Goal: Task Accomplishment & Management: Manage account settings

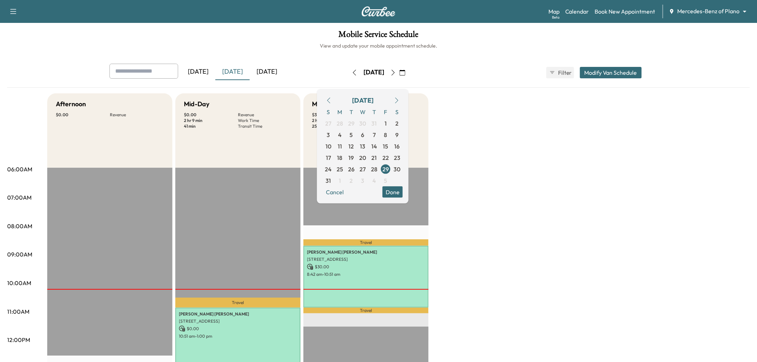
click at [352, 70] on icon "button" at bounding box center [355, 73] width 6 height 6
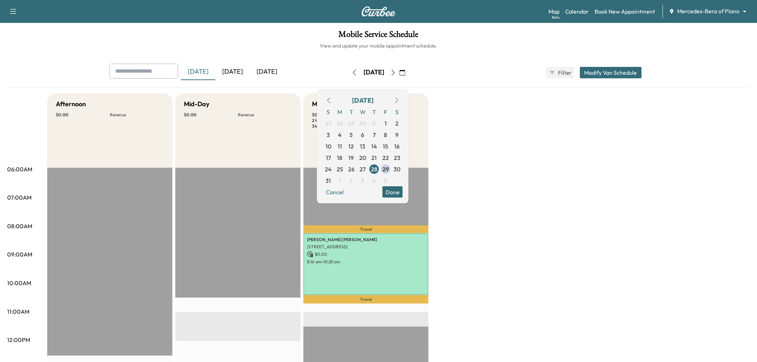
click at [399, 76] on button "button" at bounding box center [393, 72] width 12 height 11
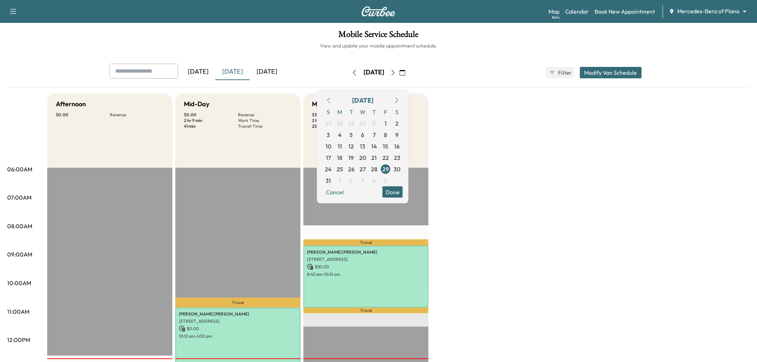
click at [396, 72] on icon "button" at bounding box center [393, 73] width 6 height 6
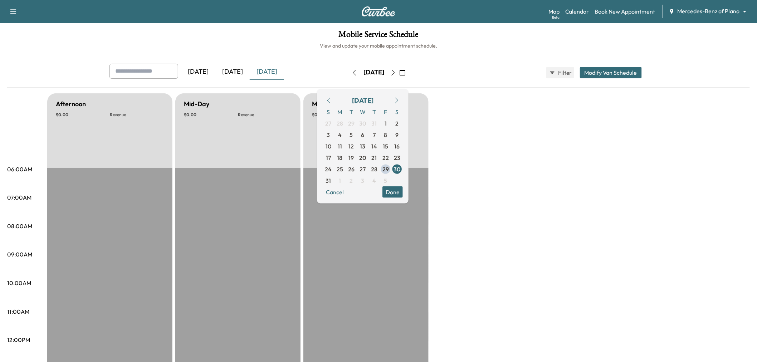
click at [396, 72] on icon "button" at bounding box center [393, 73] width 6 height 6
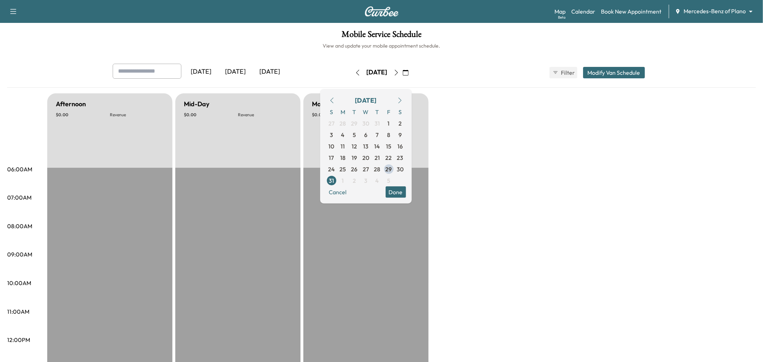
click at [412, 72] on div "Sunday, August 31 August 2025 S M T W T F S 27 28 29 30 31 1 2 3 4 5 6 7 8 9 10…" at bounding box center [382, 72] width 60 height 11
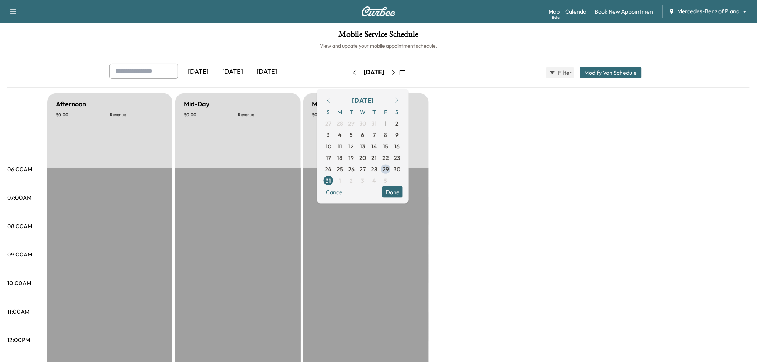
click at [409, 72] on div "Sunday, August 31 August 2025 S M T W T F S 27 28 29 30 31 1 2 3 4 5 6 7 8 9 10…" at bounding box center [379, 72] width 60 height 11
click at [396, 72] on icon "button" at bounding box center [393, 73] width 6 height 6
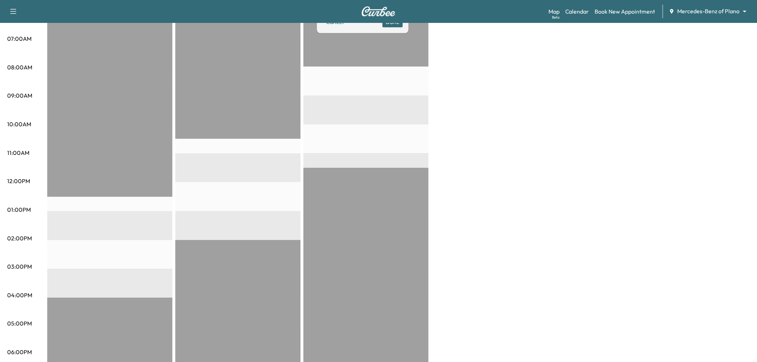
scroll to position [40, 0]
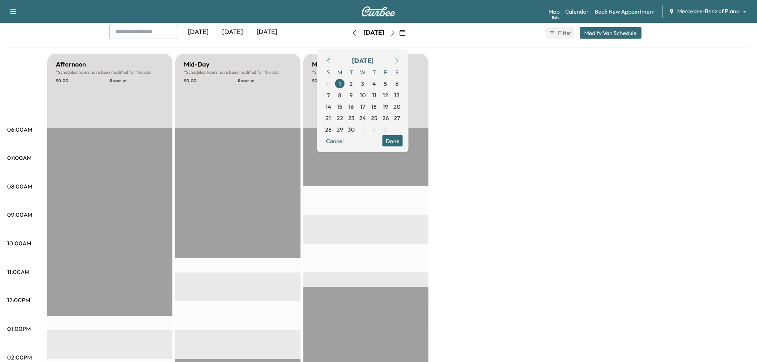
click at [396, 31] on icon "button" at bounding box center [393, 33] width 6 height 6
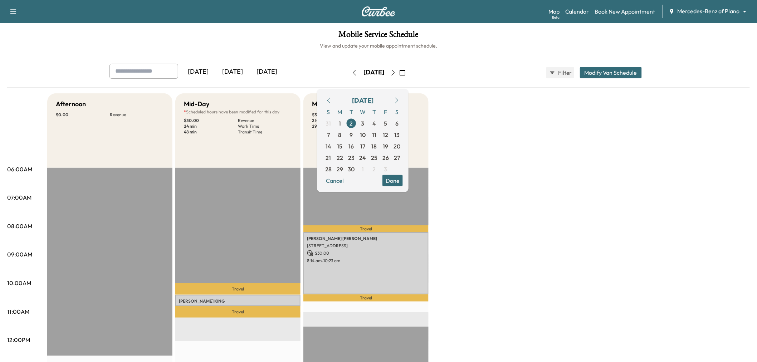
click at [352, 72] on icon "button" at bounding box center [355, 73] width 6 height 6
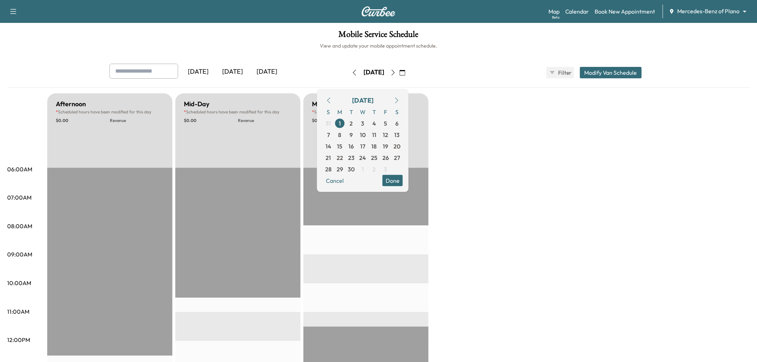
click at [563, 156] on div "Afternoon * Scheduled hours have been modified for this day $ 0.00 Revenue EST …" at bounding box center [398, 361] width 703 height 537
click at [405, 70] on icon "button" at bounding box center [403, 73] width 6 height 6
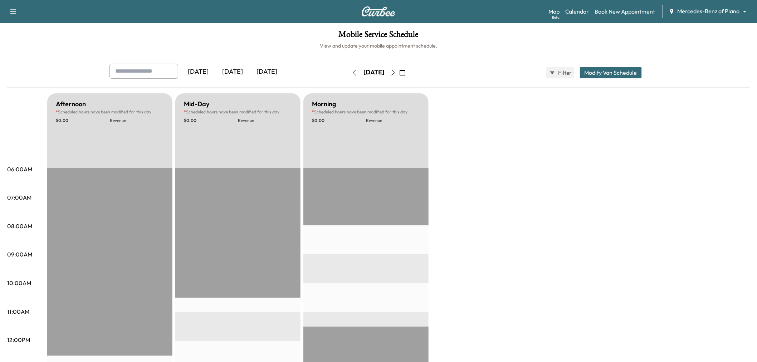
click at [430, 73] on div "Yesterday Today Tomorrow Monday, September 1 September 2025 S M T W T F S 31 1 …" at bounding box center [379, 73] width 550 height 18
click at [409, 72] on button "button" at bounding box center [403, 72] width 12 height 11
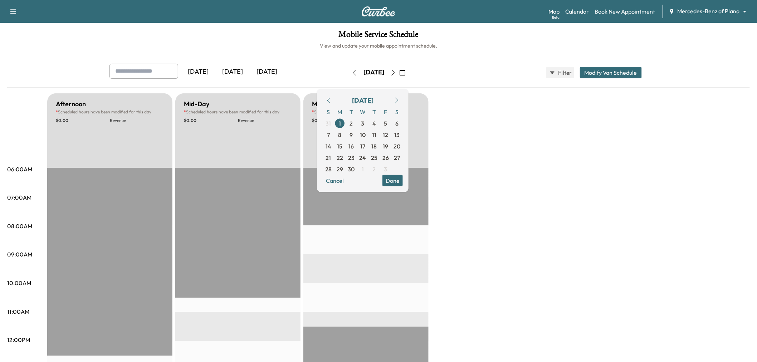
click at [400, 99] on icon "button" at bounding box center [397, 100] width 6 height 6
click at [400, 98] on icon "button" at bounding box center [397, 100] width 6 height 6
click at [378, 169] on span "27" at bounding box center [374, 169] width 6 height 9
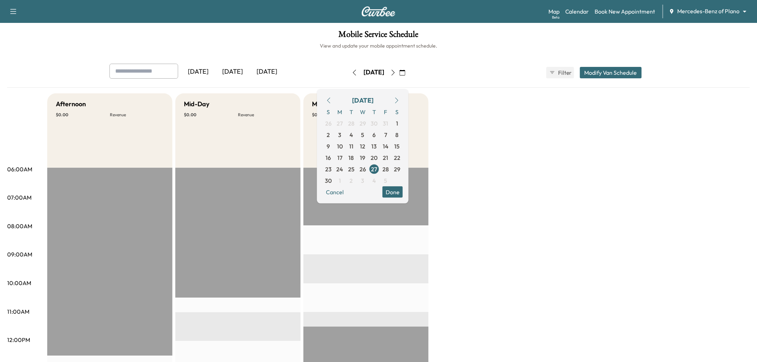
click at [403, 195] on button "Done" at bounding box center [393, 191] width 20 height 11
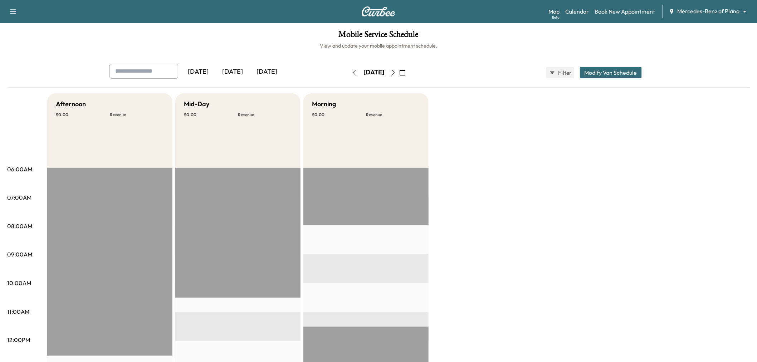
click at [592, 72] on button "Modify Van Schedule" at bounding box center [611, 72] width 62 height 11
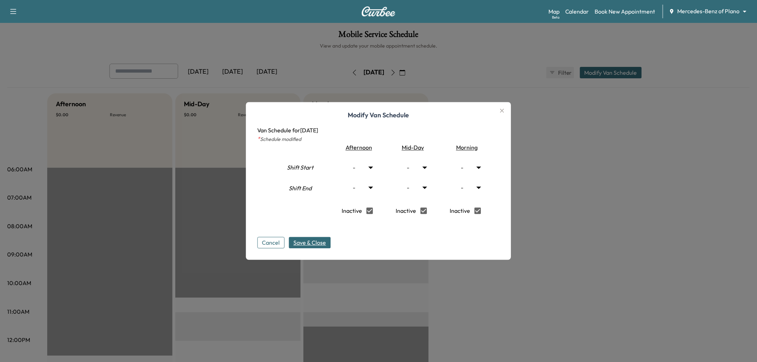
click at [325, 241] on span "Save & Close" at bounding box center [310, 243] width 33 height 9
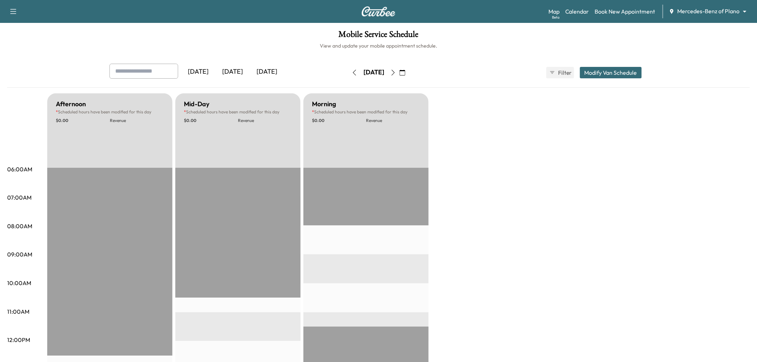
click at [409, 70] on button "button" at bounding box center [403, 72] width 12 height 11
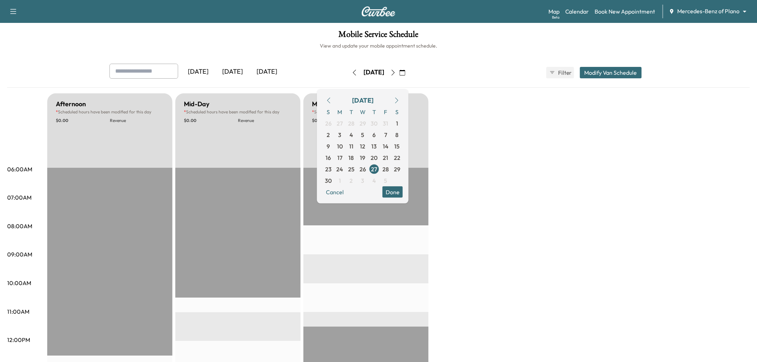
click at [400, 99] on icon "button" at bounding box center [397, 100] width 6 height 6
click at [378, 159] on span "25" at bounding box center [374, 157] width 6 height 9
type input "****"
type input "**"
type input "****"
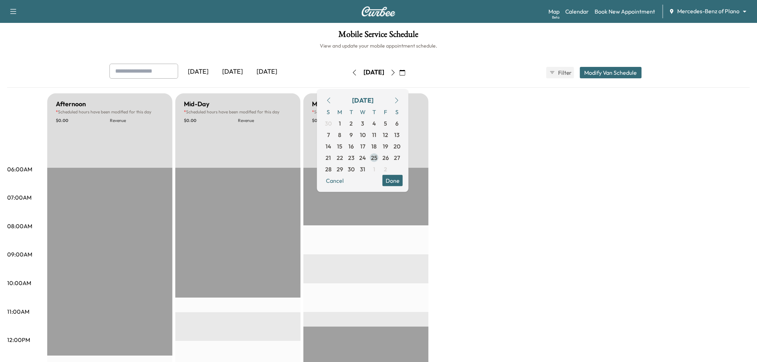
type input "**"
type input "*"
type input "****"
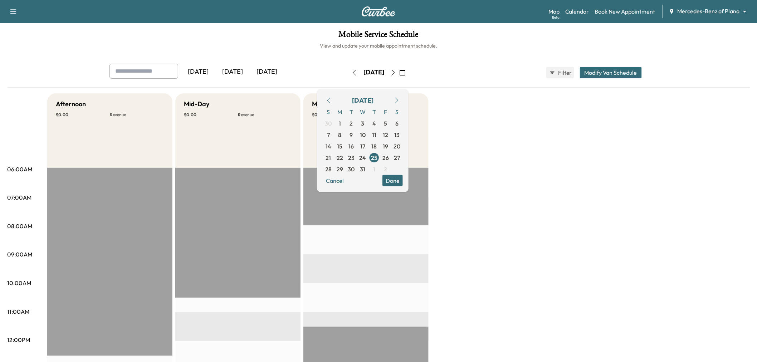
click at [621, 64] on div "Yesterday Today Tomorrow Thursday, December 25 December 2025 S M T W T F S 30 1…" at bounding box center [379, 73] width 550 height 18
click at [613, 74] on button "Modify Van Schedule" at bounding box center [611, 72] width 62 height 11
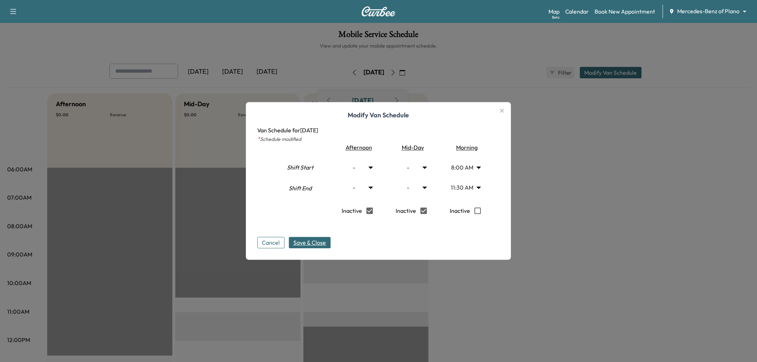
drag, startPoint x: 467, startPoint y: 211, endPoint x: 471, endPoint y: 211, distance: 3.9
click at [469, 211] on p "Inactive" at bounding box center [460, 211] width 20 height 15
click at [326, 242] on span "Save & Close" at bounding box center [310, 243] width 33 height 9
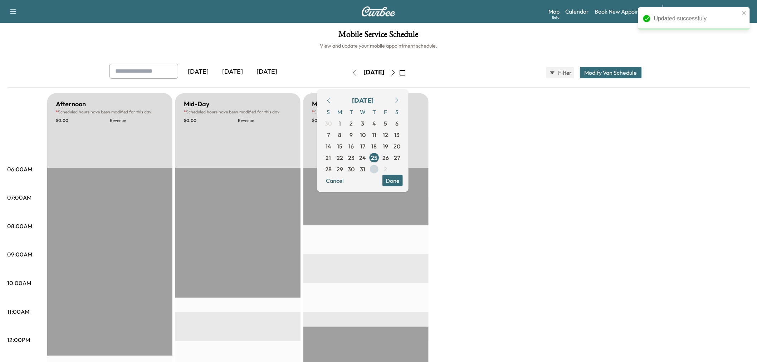
click at [375, 172] on span "1" at bounding box center [374, 169] width 2 height 9
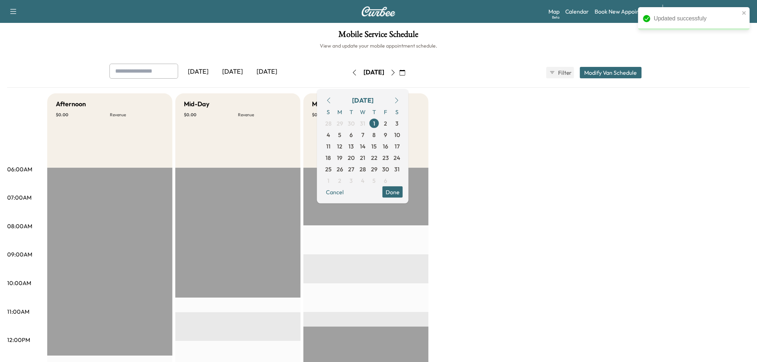
click at [596, 76] on button "Modify Van Schedule" at bounding box center [611, 72] width 62 height 11
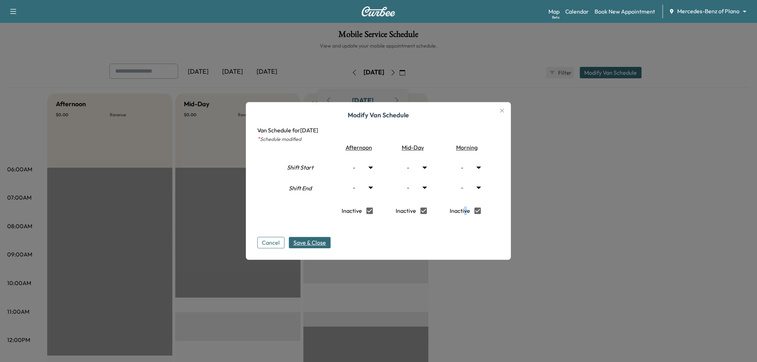
click at [314, 245] on span "Save & Close" at bounding box center [310, 243] width 33 height 9
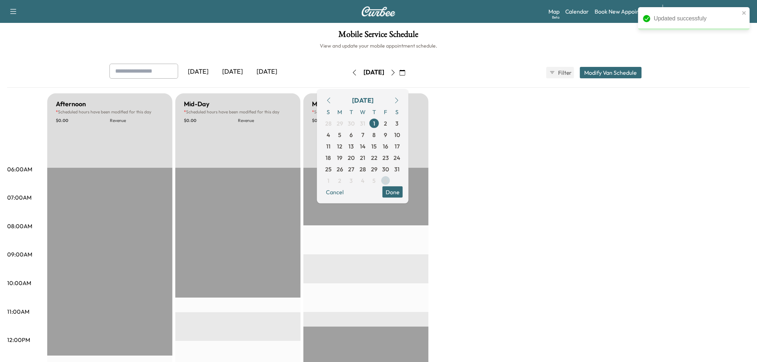
click at [391, 185] on span "6" at bounding box center [385, 180] width 11 height 11
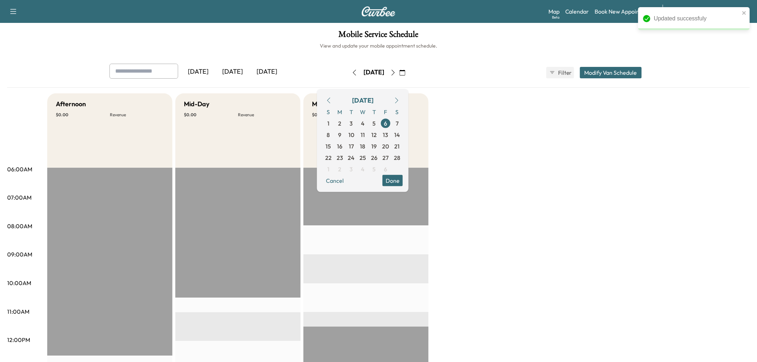
click at [403, 180] on button "Done" at bounding box center [393, 180] width 20 height 11
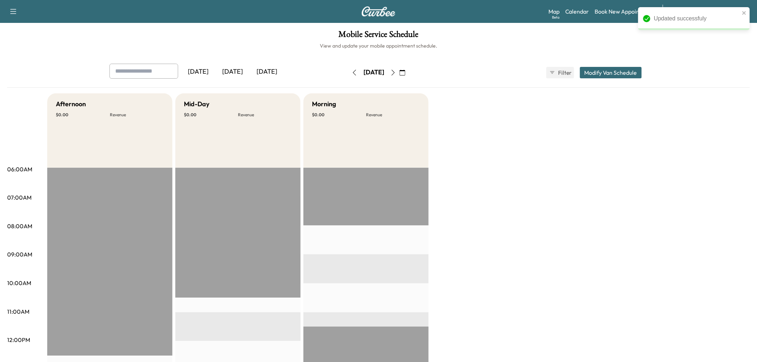
click at [497, 177] on div "Afternoon $ 0.00 Revenue EST Start Mid-Day $ 0.00 Revenue EST Start Morning $ 0…" at bounding box center [398, 361] width 703 height 537
click at [238, 73] on div "[DATE]" at bounding box center [232, 72] width 34 height 16
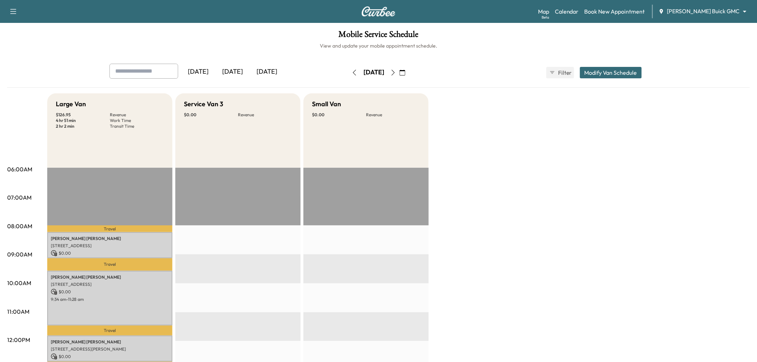
click at [577, 218] on div "Large Van $ 126.95 Revenue 4 hr 51 min Work Time 2 hr 2 min Transit Time Travel…" at bounding box center [398, 361] width 703 height 537
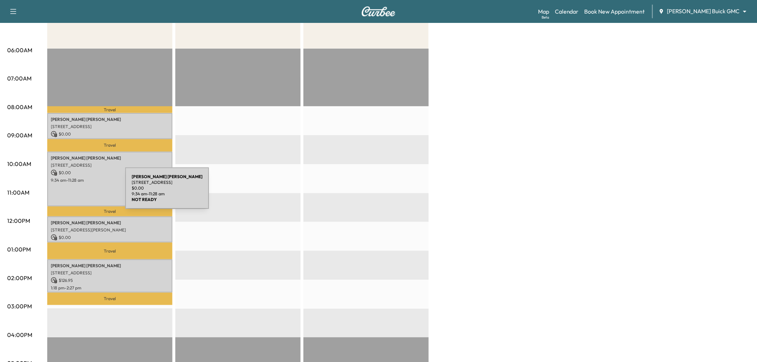
click at [104, 180] on p "9:34 am - 11:28 am" at bounding box center [110, 180] width 118 height 6
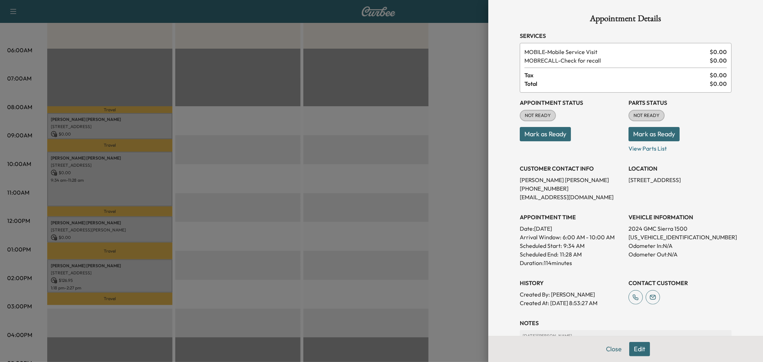
click at [116, 216] on div at bounding box center [381, 181] width 763 height 362
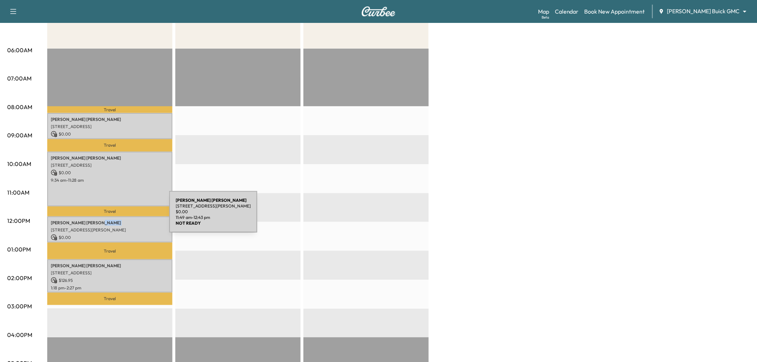
click at [116, 217] on div "[PERSON_NAME] [STREET_ADDRESS][PERSON_NAME] $ 0.00 11:49 am - 12:43 pm" at bounding box center [109, 230] width 125 height 26
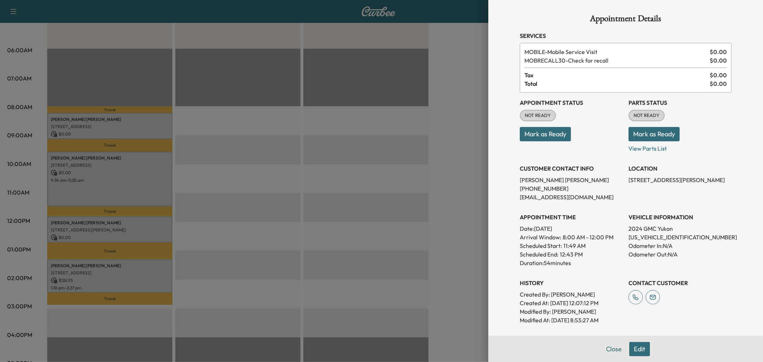
click at [138, 188] on div at bounding box center [381, 181] width 763 height 362
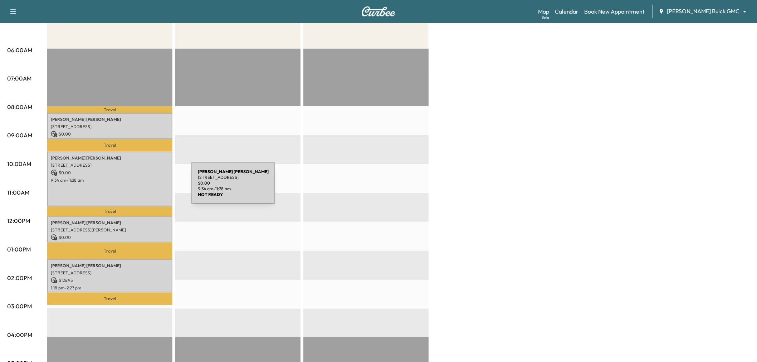
click at [138, 188] on div "[PERSON_NAME] [STREET_ADDRESS] $ 0.00 9:34 am - 11:28 am" at bounding box center [109, 179] width 125 height 55
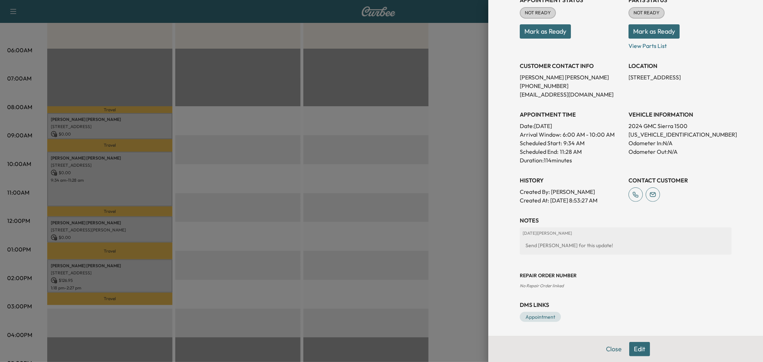
scroll to position [0, 0]
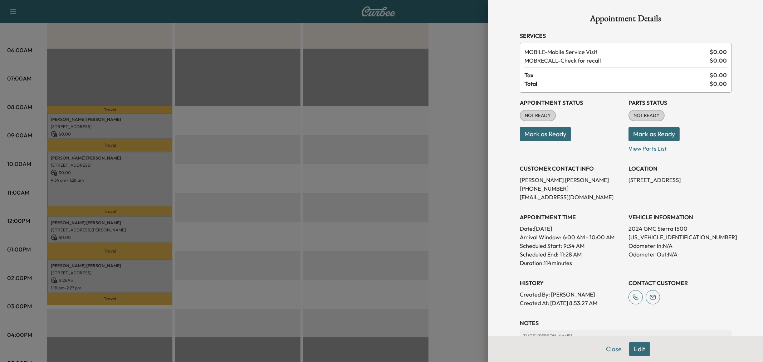
drag, startPoint x: 634, startPoint y: 346, endPoint x: 610, endPoint y: 320, distance: 35.0
click at [634, 346] on button "Edit" at bounding box center [639, 349] width 21 height 14
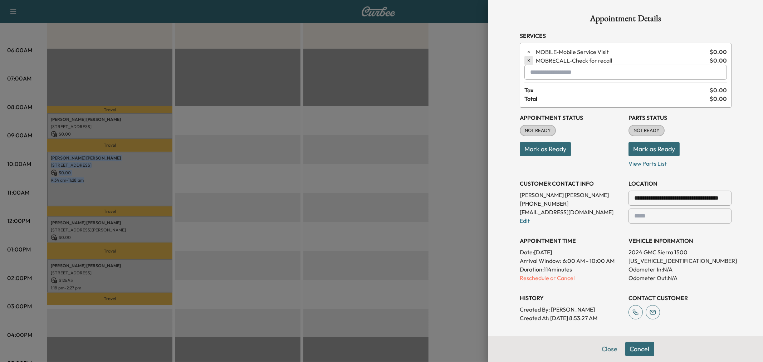
click at [528, 60] on icon "button" at bounding box center [529, 60] width 2 height 2
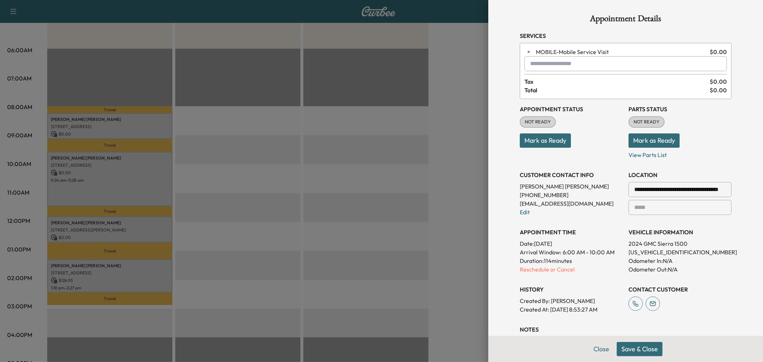
click at [535, 63] on input "text" at bounding box center [626, 63] width 203 height 15
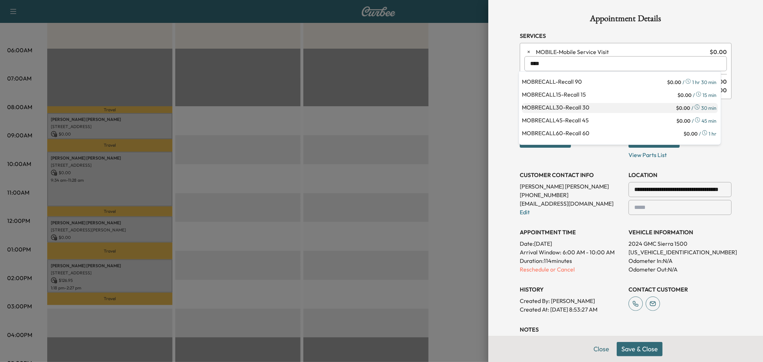
click at [589, 104] on p "MOBRECALL30 - Recall 30" at bounding box center [598, 108] width 153 height 10
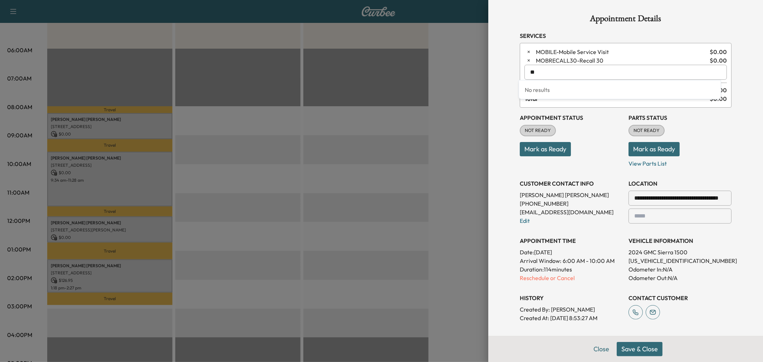
type input "*"
click at [580, 88] on p "DIAG - Diagnostics" at bounding box center [596, 91] width 149 height 10
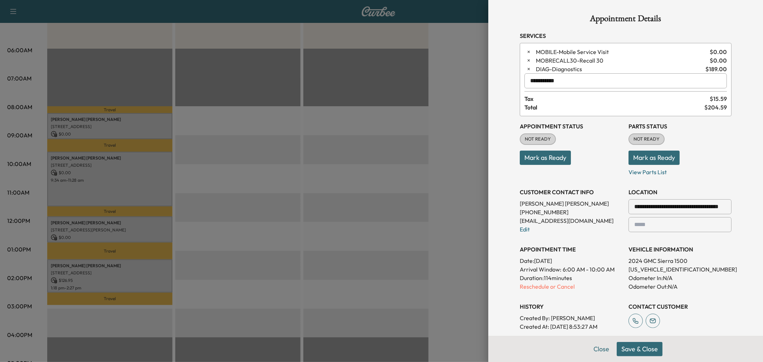
type input "**********"
click at [600, 70] on span "DIAG - Diagnostics" at bounding box center [619, 69] width 167 height 9
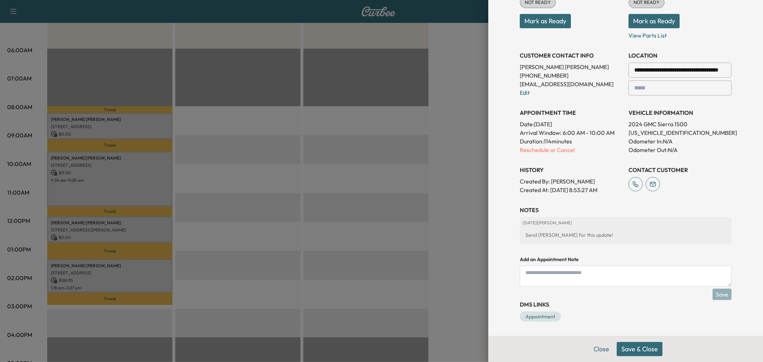
click at [579, 276] on textarea at bounding box center [626, 276] width 212 height 21
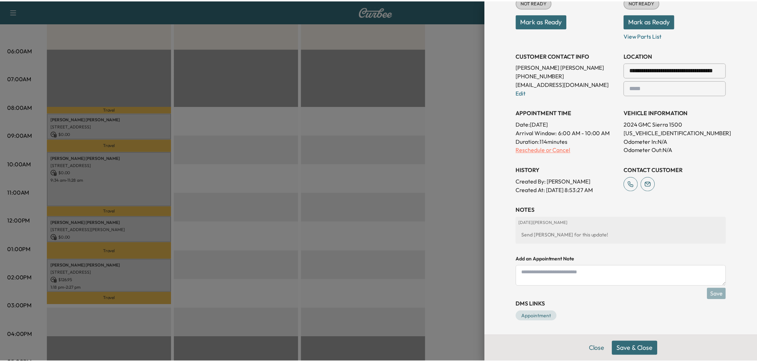
scroll to position [0, 0]
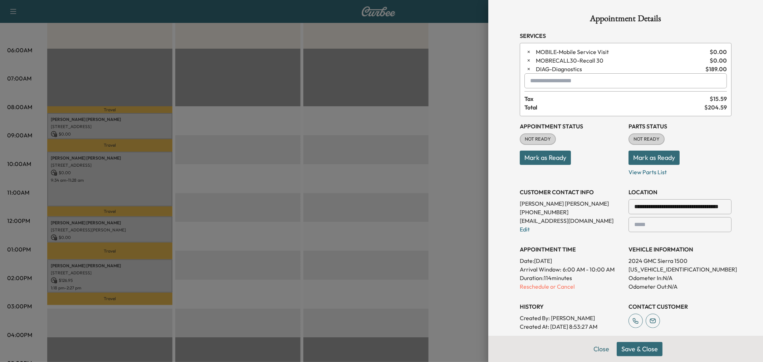
click at [641, 351] on button "Save & Close" at bounding box center [640, 349] width 46 height 14
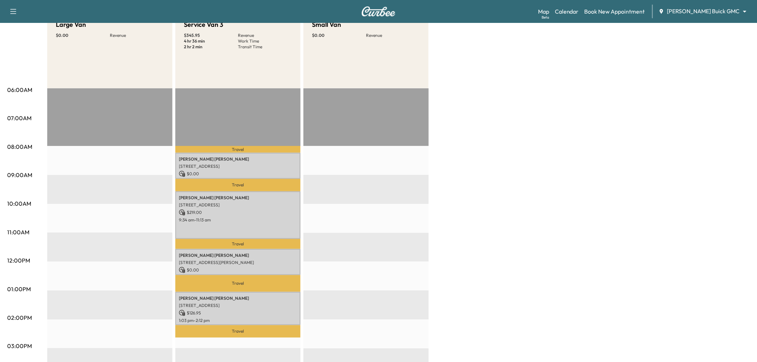
scroll to position [119, 0]
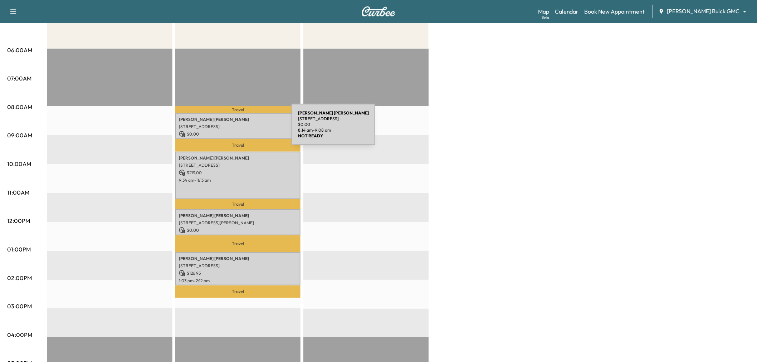
click at [238, 129] on div "[PERSON_NAME] [STREET_ADDRESS] $ 0.00 8:14 am - 9:08 am" at bounding box center [237, 126] width 125 height 26
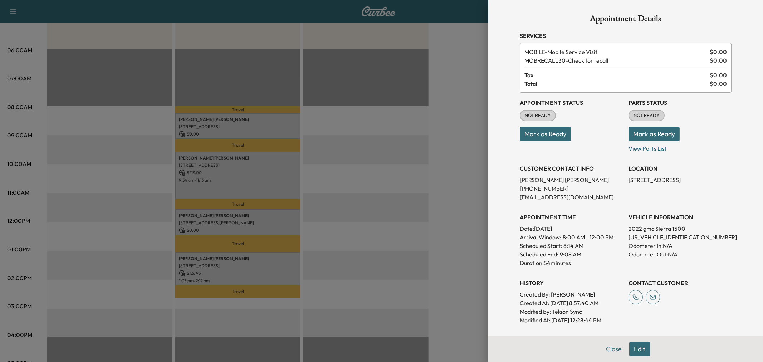
click at [249, 213] on div at bounding box center [381, 181] width 763 height 362
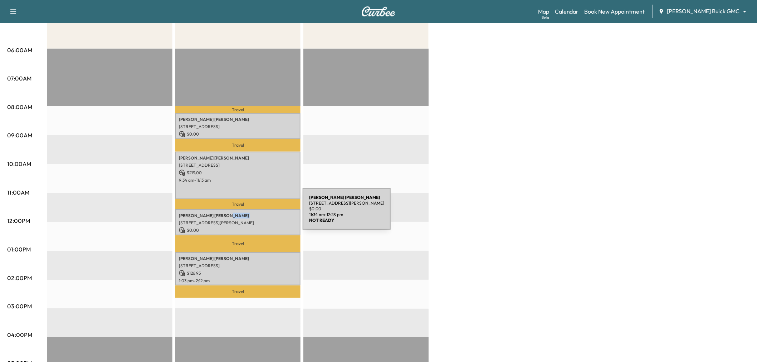
click at [249, 213] on p "[PERSON_NAME]" at bounding box center [238, 216] width 118 height 6
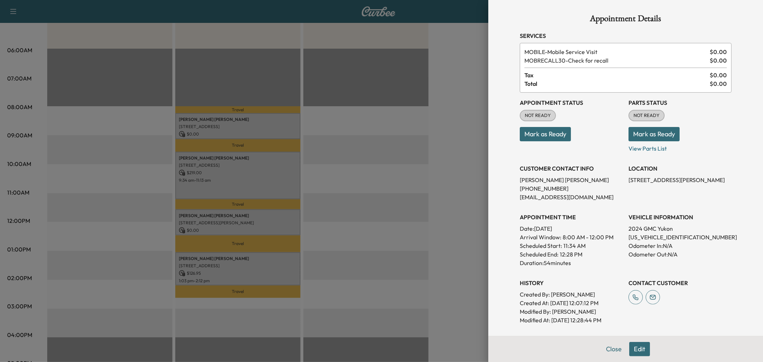
click at [382, 203] on div at bounding box center [381, 181] width 763 height 362
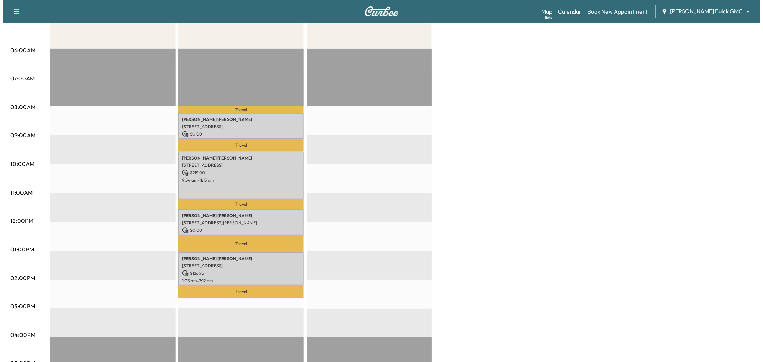
scroll to position [0, 0]
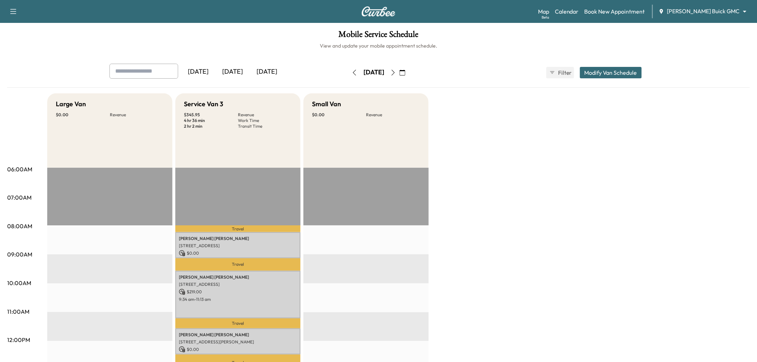
click at [611, 74] on button "Modify Van Schedule" at bounding box center [611, 72] width 62 height 11
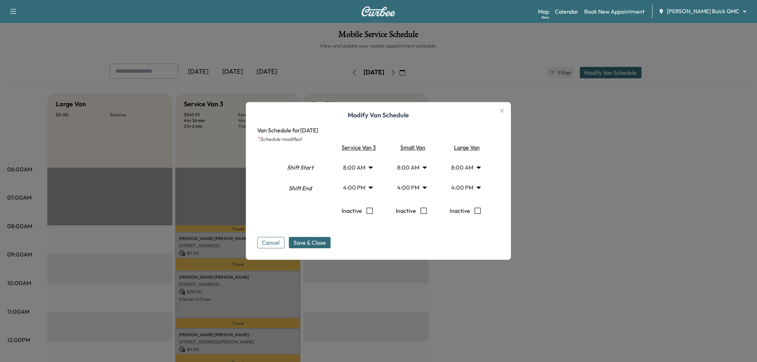
click at [417, 188] on body "Support Log Out Map Beta Calendar Book New Appointment [PERSON_NAME] Buick GMC …" at bounding box center [378, 181] width 757 height 362
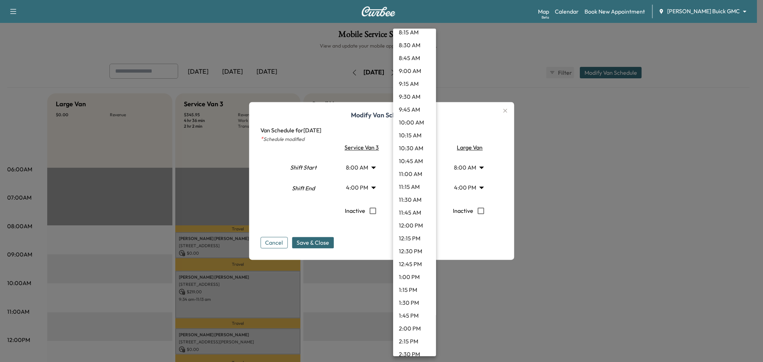
scroll to position [364, 0]
click at [412, 110] on li "8:15 AM" at bounding box center [414, 112] width 43 height 13
type input "****"
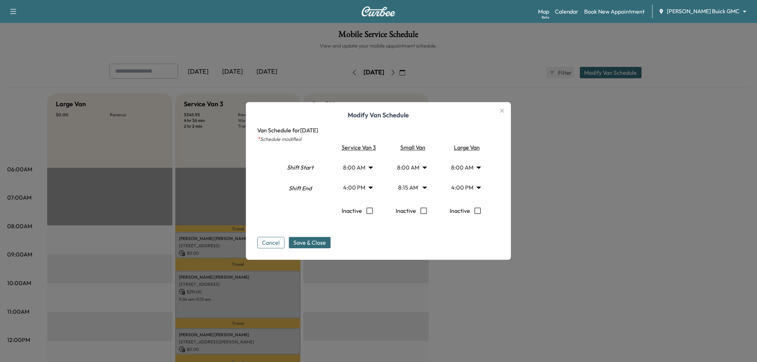
click at [367, 186] on body "Support Log Out Map Beta Calendar Book New Appointment [PERSON_NAME] Buick GMC …" at bounding box center [378, 181] width 757 height 362
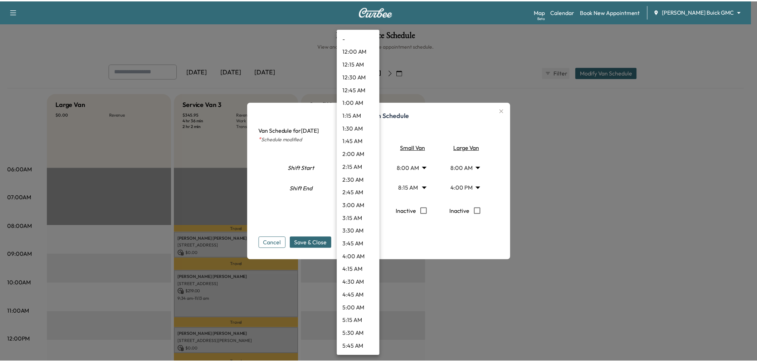
scroll to position [682, 0]
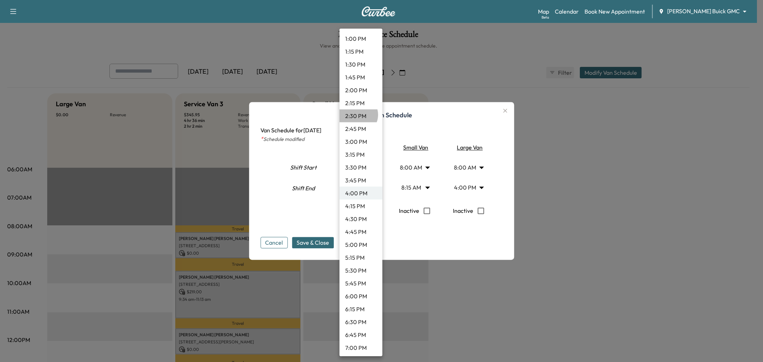
click at [357, 115] on li "2:30 PM" at bounding box center [361, 116] width 43 height 13
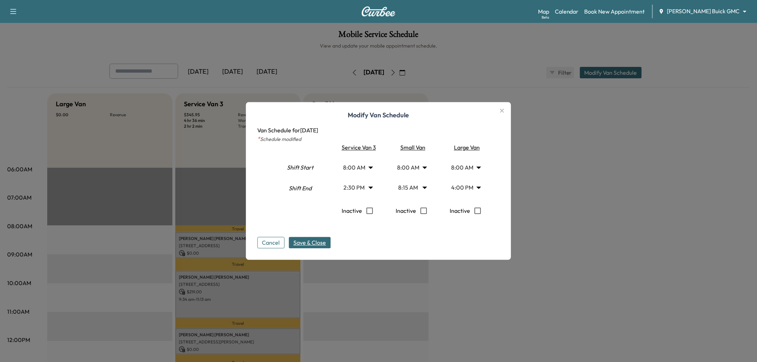
click at [307, 243] on span "Save & Close" at bounding box center [310, 243] width 33 height 9
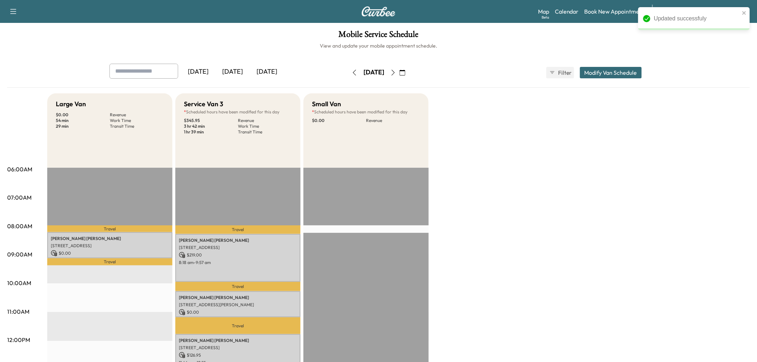
scroll to position [79, 0]
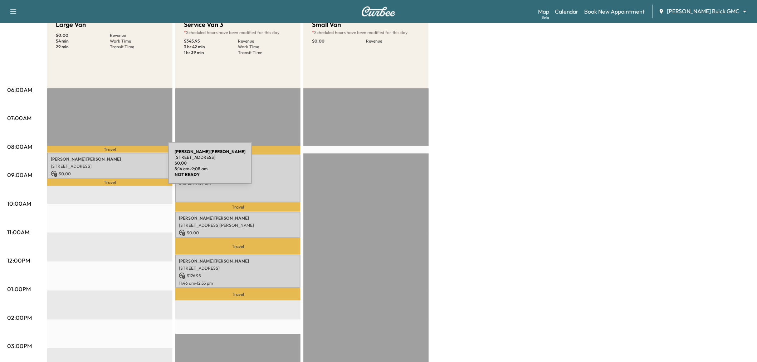
click at [115, 167] on p "[STREET_ADDRESS]" at bounding box center [110, 167] width 118 height 6
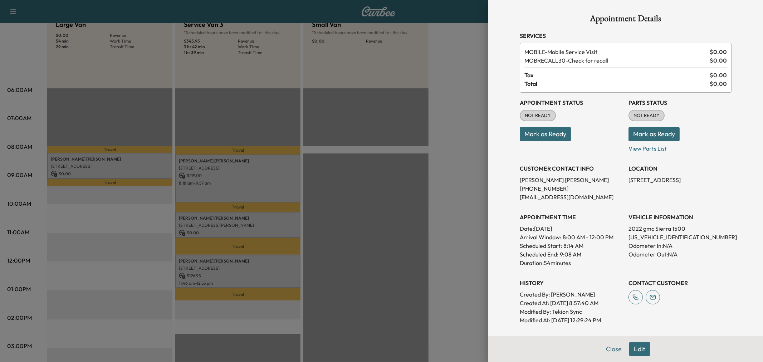
click at [115, 167] on div at bounding box center [381, 181] width 763 height 362
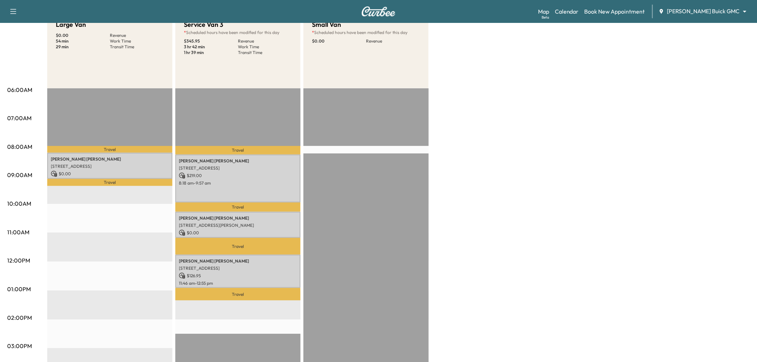
click at [205, 212] on div "[PERSON_NAME] [STREET_ADDRESS][PERSON_NAME] $ 0.00 10:17 am - 11:11 am" at bounding box center [237, 225] width 125 height 26
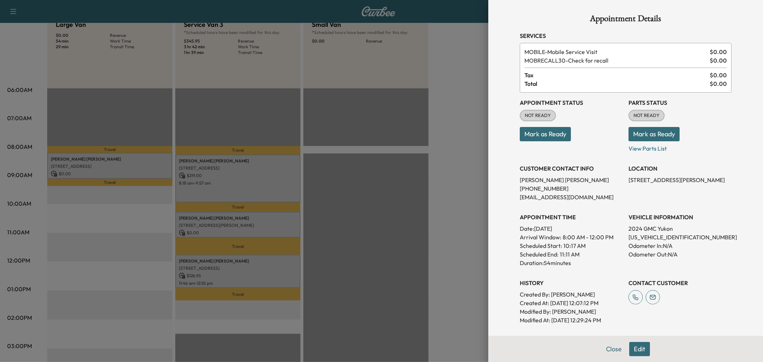
click at [221, 220] on div at bounding box center [381, 181] width 763 height 362
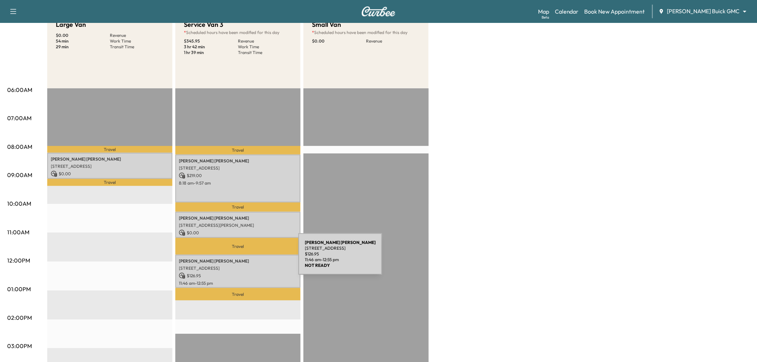
click at [245, 258] on p "[PERSON_NAME]" at bounding box center [238, 261] width 118 height 6
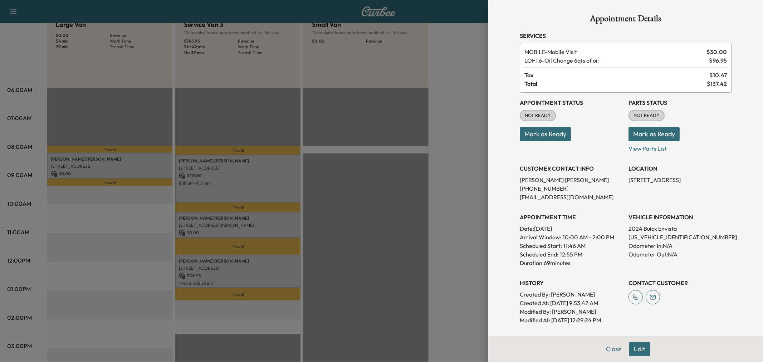
click at [245, 258] on div at bounding box center [381, 181] width 763 height 362
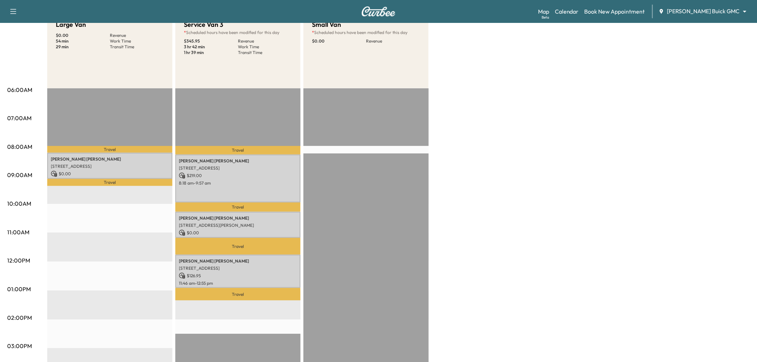
scroll to position [0, 0]
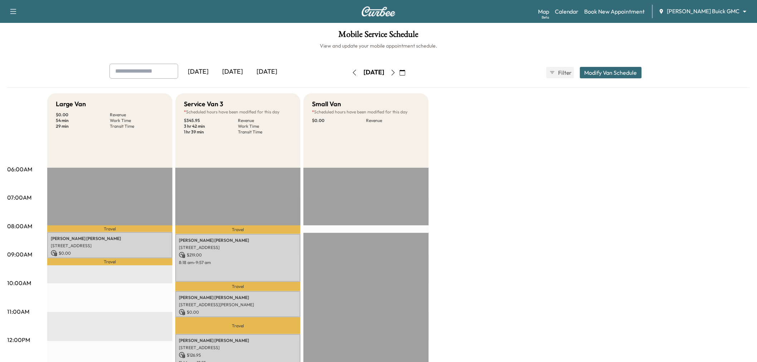
click at [405, 74] on icon "button" at bounding box center [403, 73] width 6 height 6
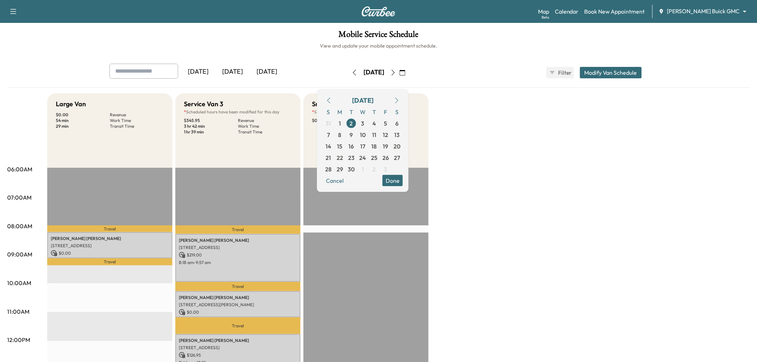
click at [400, 99] on icon "button" at bounding box center [397, 100] width 6 height 6
click at [378, 170] on span "27" at bounding box center [374, 169] width 6 height 9
type input "**"
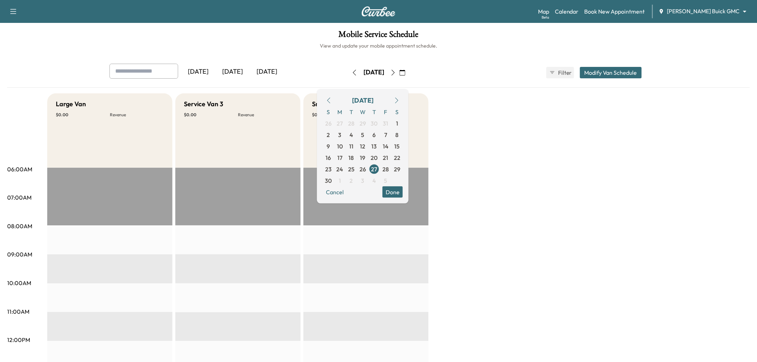
click at [403, 191] on button "Done" at bounding box center [393, 191] width 20 height 11
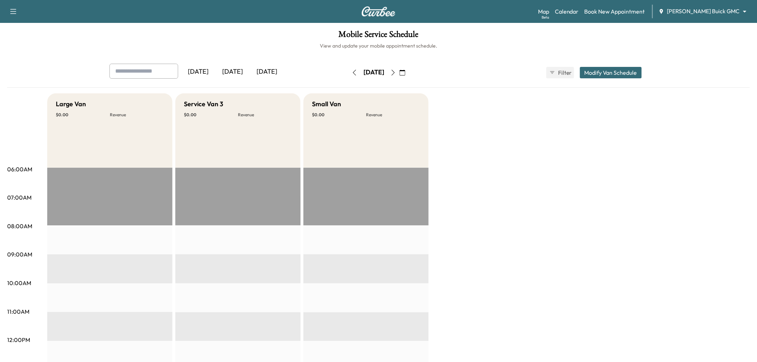
click at [609, 78] on button "Modify Van Schedule" at bounding box center [611, 72] width 62 height 11
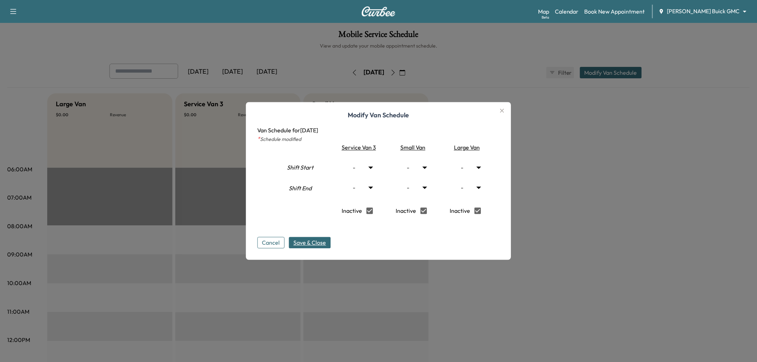
click at [303, 244] on span "Save & Close" at bounding box center [310, 243] width 33 height 9
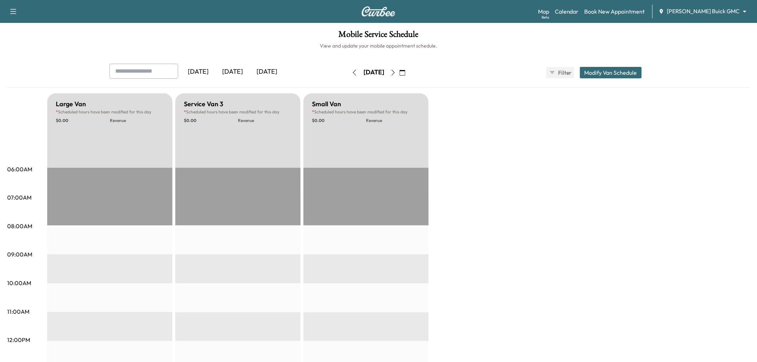
click at [405, 73] on icon "button" at bounding box center [403, 73] width 6 height 6
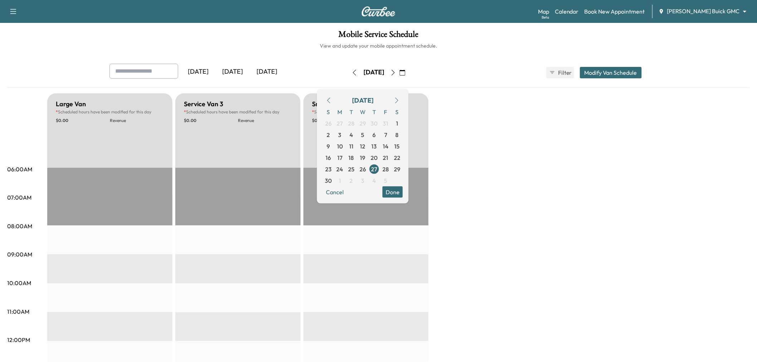
click at [399, 100] on icon "button" at bounding box center [396, 100] width 3 height 6
click at [378, 159] on span "25" at bounding box center [374, 157] width 6 height 9
type input "*"
type input "**"
type input "*"
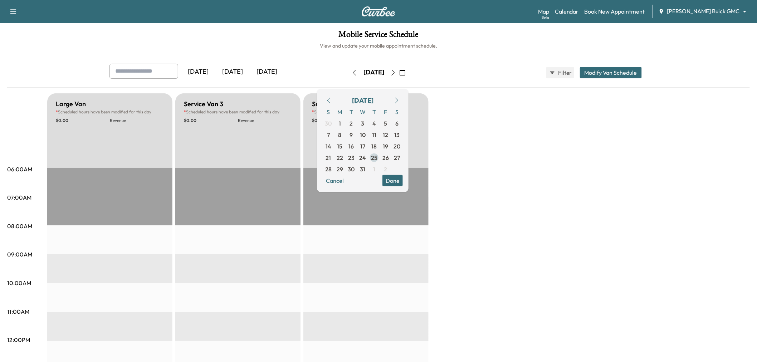
type input "**"
type input "*"
type input "**"
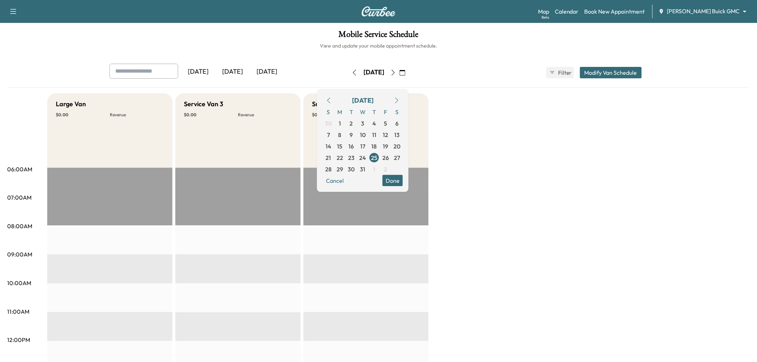
click at [607, 70] on button "Modify Van Schedule" at bounding box center [611, 72] width 62 height 11
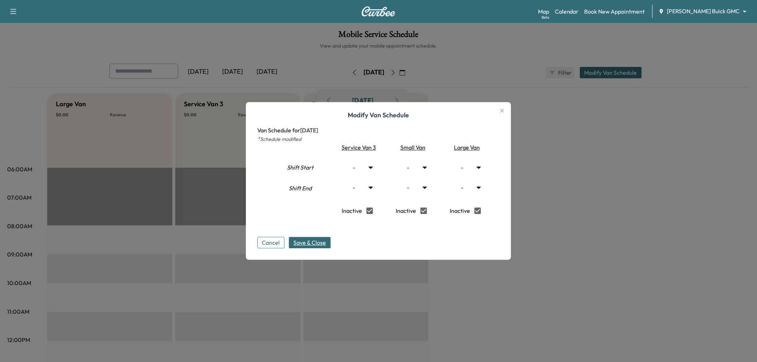
click at [319, 241] on span "Save & Close" at bounding box center [310, 243] width 33 height 9
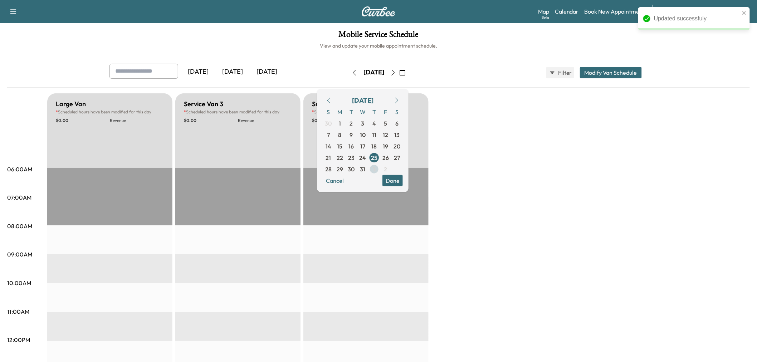
click at [375, 168] on span "1" at bounding box center [374, 169] width 2 height 9
type input "*"
type input "**"
type input "*"
type input "**"
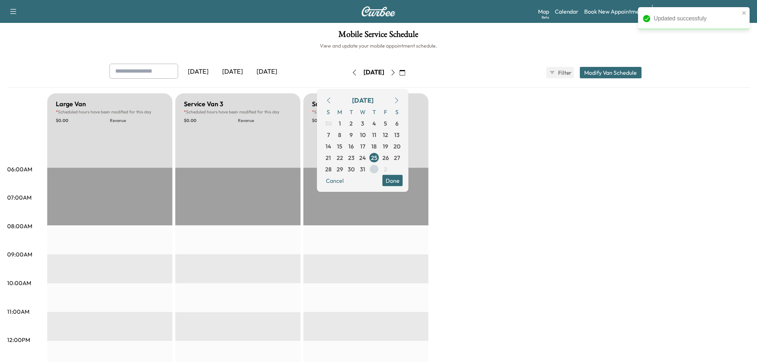
type input "*"
type input "**"
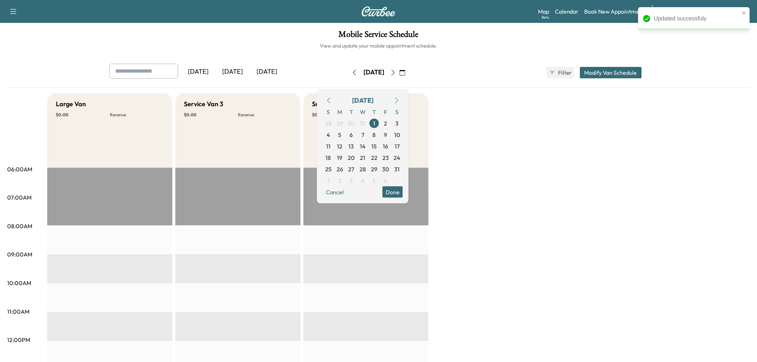
click at [609, 75] on button "Modify Van Schedule" at bounding box center [611, 72] width 62 height 11
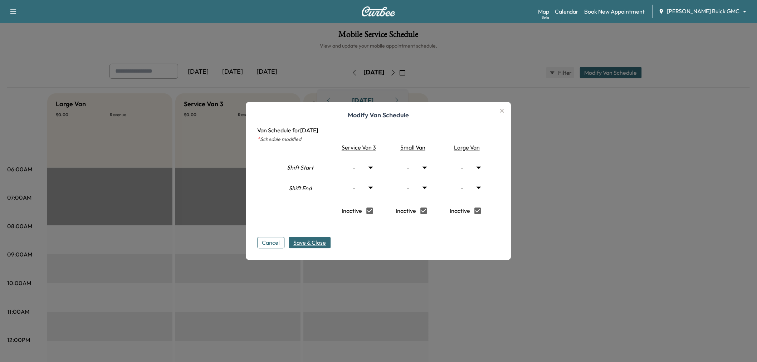
click at [323, 241] on span "Save & Close" at bounding box center [310, 243] width 33 height 9
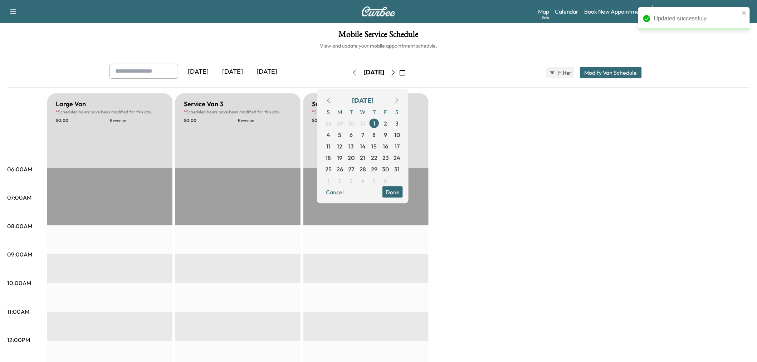
click at [233, 73] on div "[DATE]" at bounding box center [232, 72] width 34 height 16
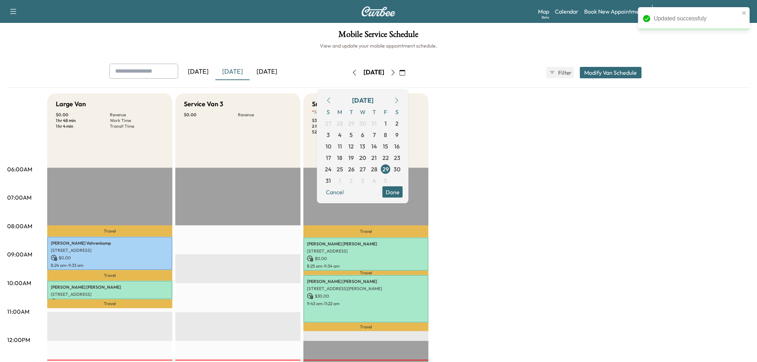
click at [234, 73] on div "[DATE]" at bounding box center [232, 72] width 34 height 16
click at [524, 169] on div "Large Van $ 0.00 Revenue 1 hr 48 min Work Time 1 hr 4 min Transit Time Travel […" at bounding box center [398, 361] width 703 height 537
click at [503, 230] on div "Large Van $ 0.00 Revenue 1 hr 48 min Work Time 1 hr 4 min Transit Time Travel […" at bounding box center [398, 361] width 703 height 537
click at [638, 12] on link "Book New Appointment" at bounding box center [615, 11] width 60 height 9
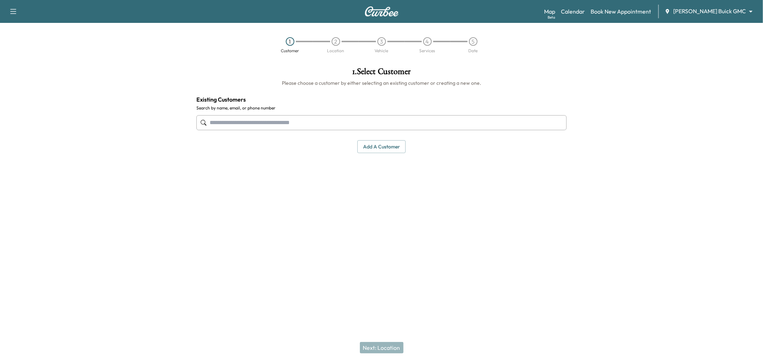
click at [245, 191] on div "1 . Select Customer Please choose a customer by either selecting an existing cu…" at bounding box center [382, 152] width 382 height 181
click at [247, 117] on input "text" at bounding box center [381, 122] width 370 height 15
type input "**********"
click at [585, 13] on link "Calendar" at bounding box center [573, 11] width 24 height 9
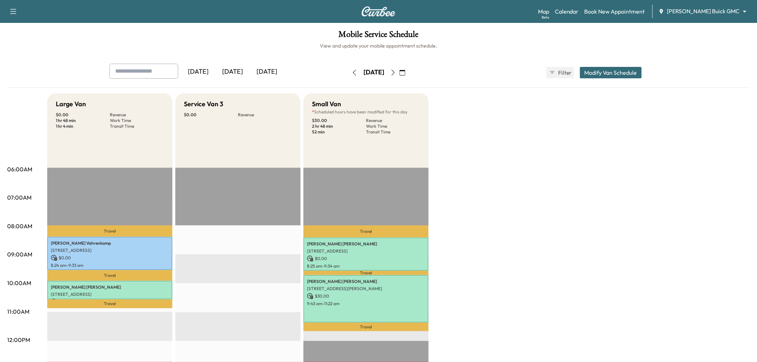
click at [399, 69] on button "button" at bounding box center [393, 72] width 12 height 11
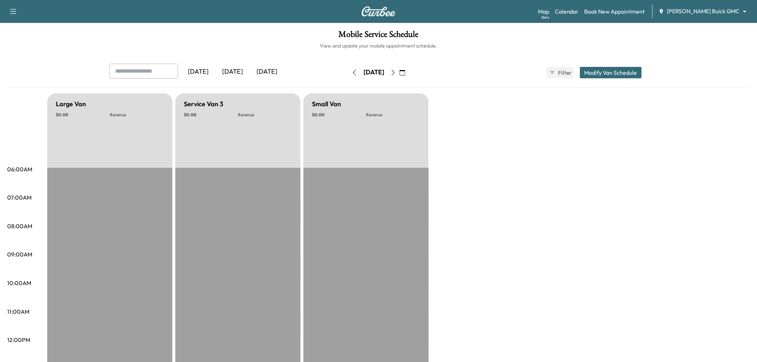
click at [396, 72] on icon "button" at bounding box center [393, 73] width 6 height 6
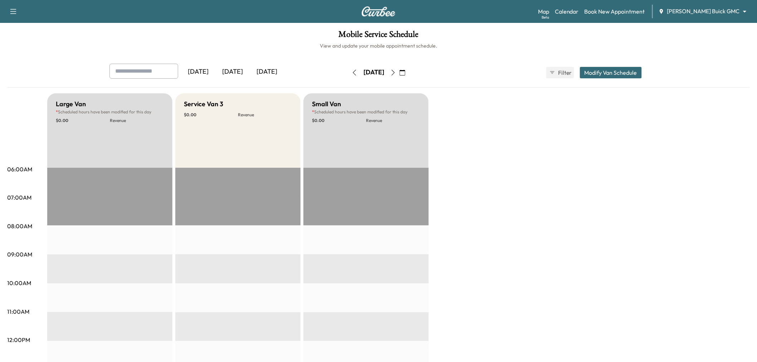
click at [399, 72] on button "button" at bounding box center [393, 72] width 12 height 11
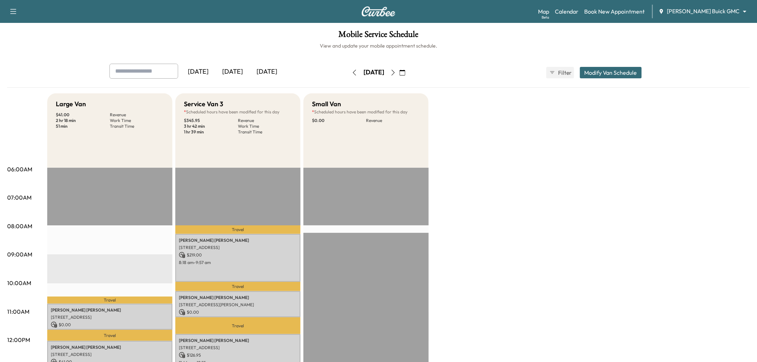
click at [495, 159] on div "Large Van $ 41.00 Revenue 2 hr 18 min Work Time 51 min Transit Time Travel [PER…" at bounding box center [398, 361] width 703 height 537
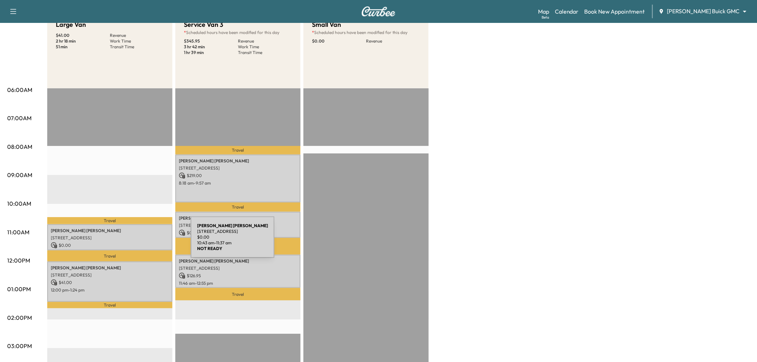
click at [137, 242] on p "$ 0.00" at bounding box center [110, 245] width 118 height 6
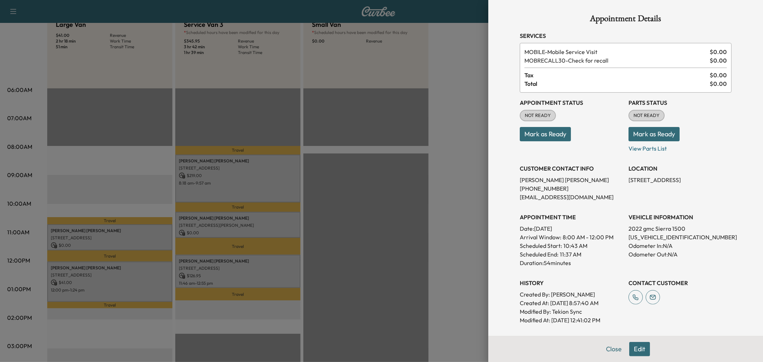
click at [125, 273] on div at bounding box center [381, 181] width 763 height 362
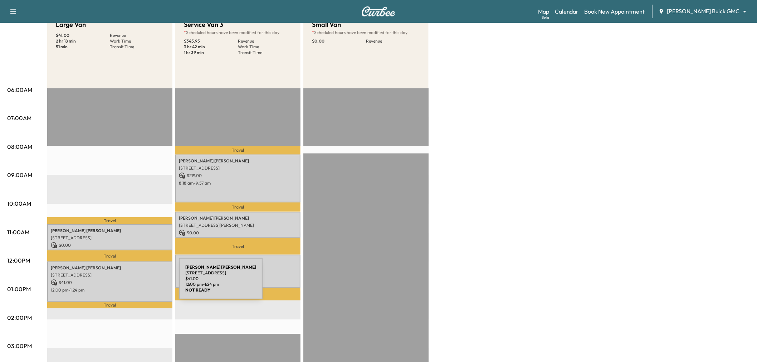
click at [125, 283] on p "$ 41.00" at bounding box center [110, 282] width 118 height 6
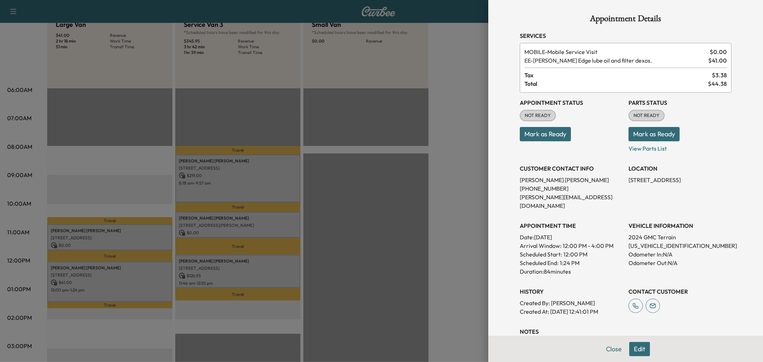
click at [125, 283] on div at bounding box center [381, 181] width 763 height 362
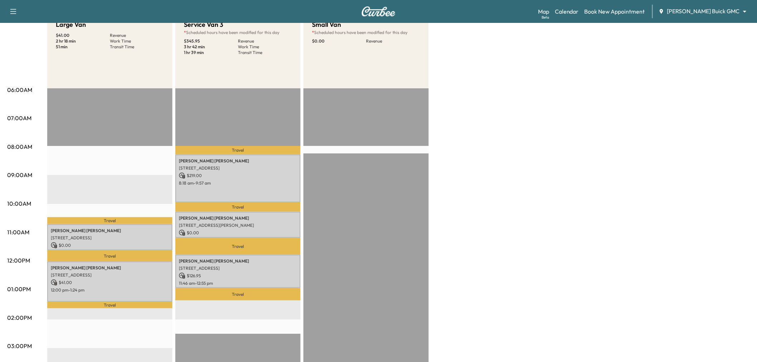
click at [512, 165] on div "Large Van $ 41.00 Revenue 2 hr 18 min Work Time 51 min Transit Time Travel [PER…" at bounding box center [398, 282] width 703 height 537
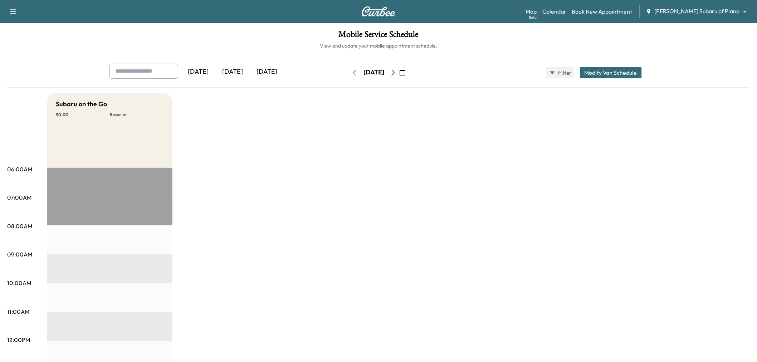
click at [352, 72] on icon "button" at bounding box center [355, 73] width 6 height 6
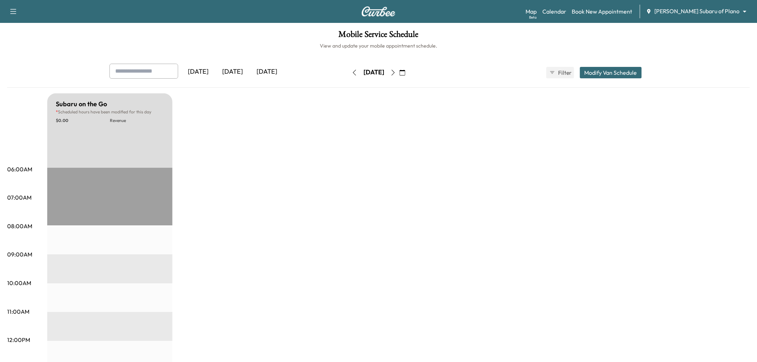
click at [409, 73] on button "button" at bounding box center [403, 72] width 12 height 11
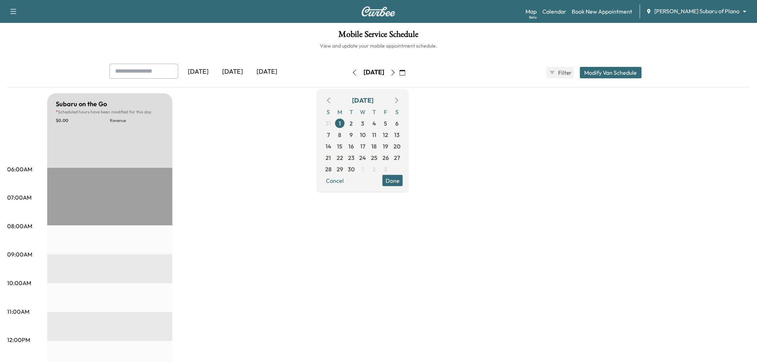
click at [396, 73] on icon "button" at bounding box center [393, 73] width 6 height 6
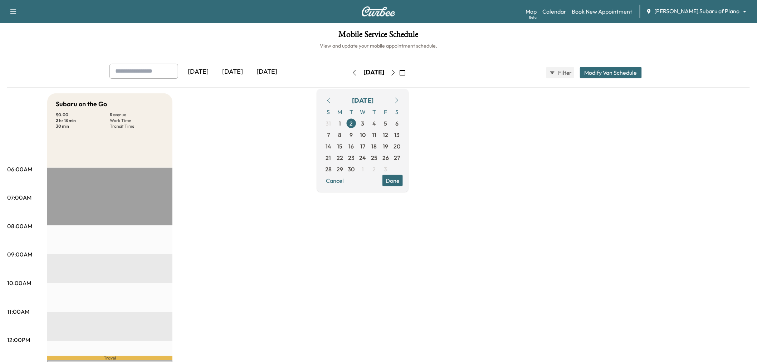
click at [278, 92] on div "Yesterday Today Tomorrow Tuesday, September 2 September 2025 S M T W T F S 31 1…" at bounding box center [378, 347] width 743 height 566
click at [405, 70] on icon "button" at bounding box center [403, 73] width 6 height 6
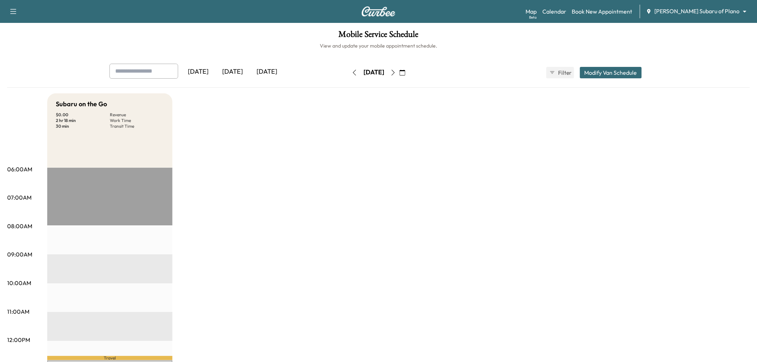
click at [405, 72] on icon "button" at bounding box center [403, 73] width 6 height 6
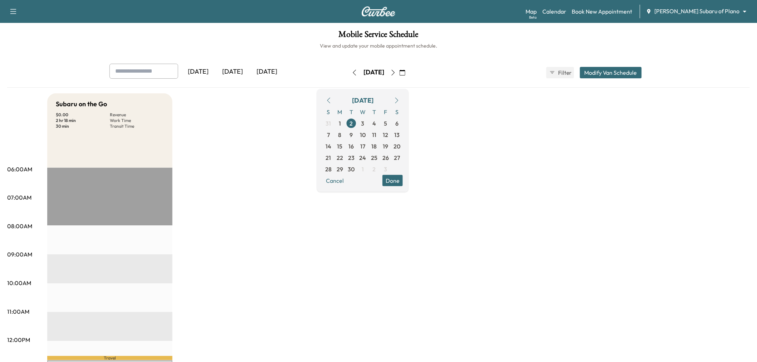
click at [400, 101] on icon "button" at bounding box center [397, 100] width 6 height 6
click at [331, 99] on icon "button" at bounding box center [328, 100] width 3 height 6
click at [378, 169] on span "27" at bounding box center [374, 169] width 6 height 9
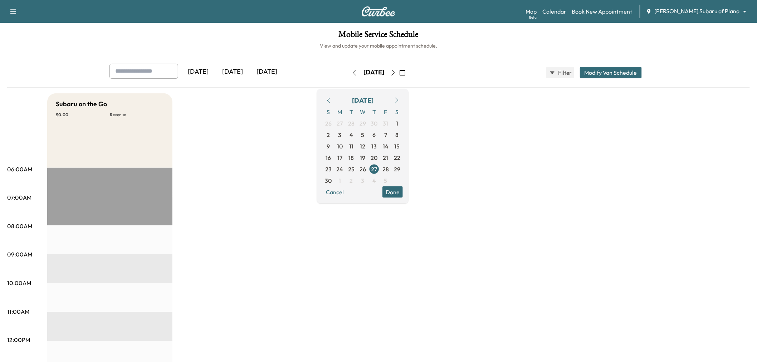
click at [403, 192] on button "Done" at bounding box center [393, 191] width 20 height 11
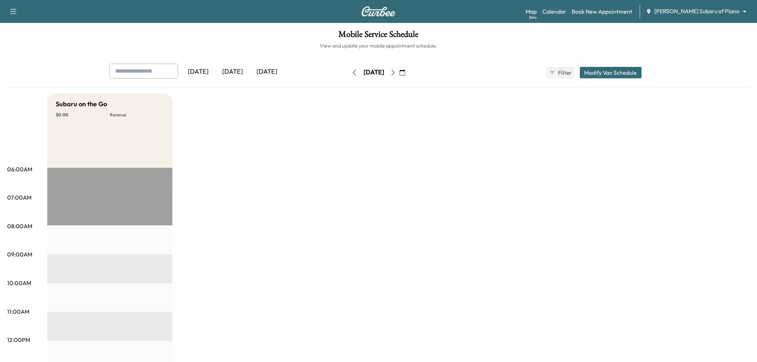
click at [624, 77] on button "Modify Van Schedule" at bounding box center [611, 72] width 62 height 11
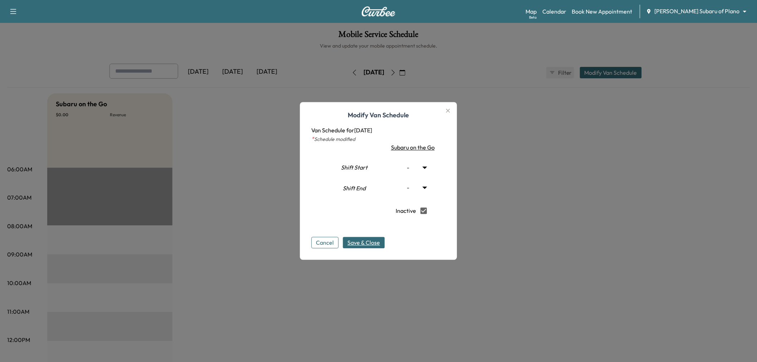
click at [378, 239] on span "Save & Close" at bounding box center [364, 243] width 33 height 9
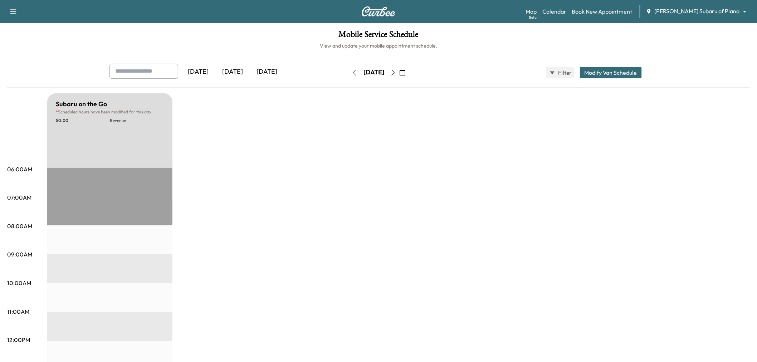
click at [405, 72] on icon "button" at bounding box center [403, 73] width 6 height 6
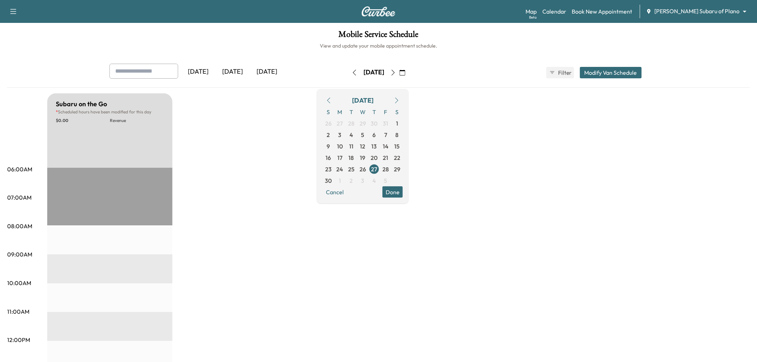
click at [403, 97] on button "button" at bounding box center [397, 99] width 12 height 11
click at [400, 98] on icon "button" at bounding box center [397, 100] width 6 height 6
click at [332, 99] on icon "button" at bounding box center [329, 100] width 6 height 6
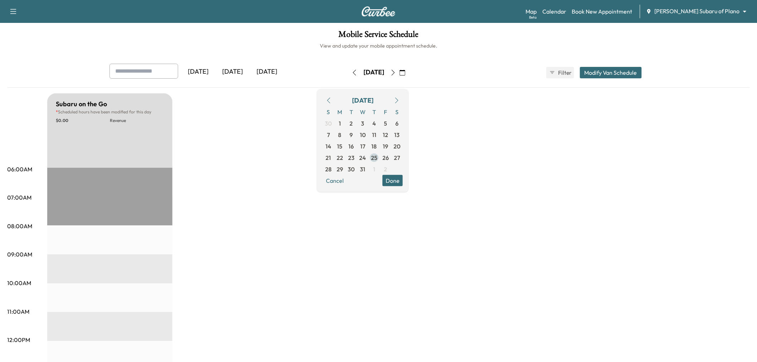
click at [378, 157] on span "25" at bounding box center [374, 157] width 6 height 9
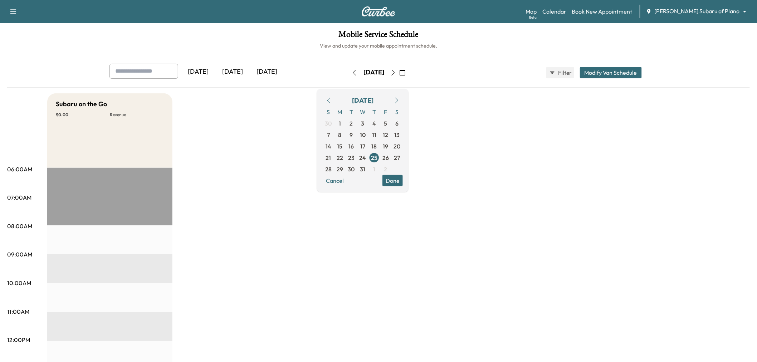
click at [403, 180] on button "Done" at bounding box center [393, 180] width 20 height 11
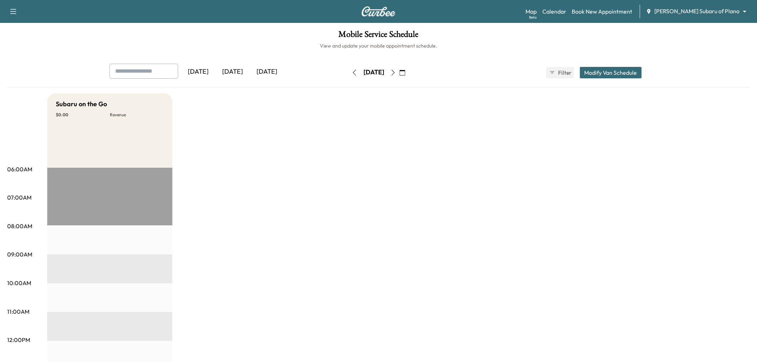
click at [592, 70] on button "Modify Van Schedule" at bounding box center [611, 72] width 62 height 11
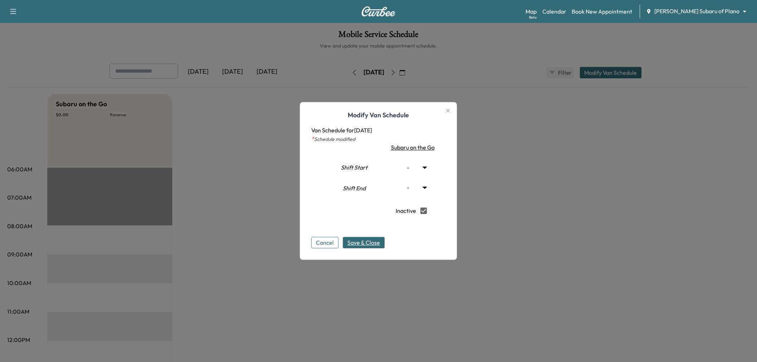
click at [370, 238] on button "Save & Close" at bounding box center [364, 242] width 42 height 11
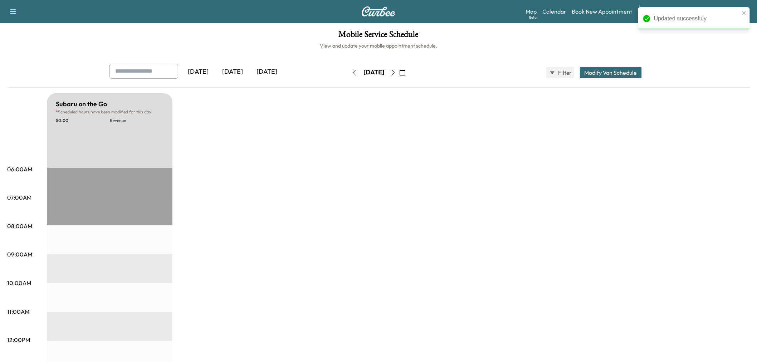
click at [405, 74] on icon "button" at bounding box center [403, 73] width 6 height 6
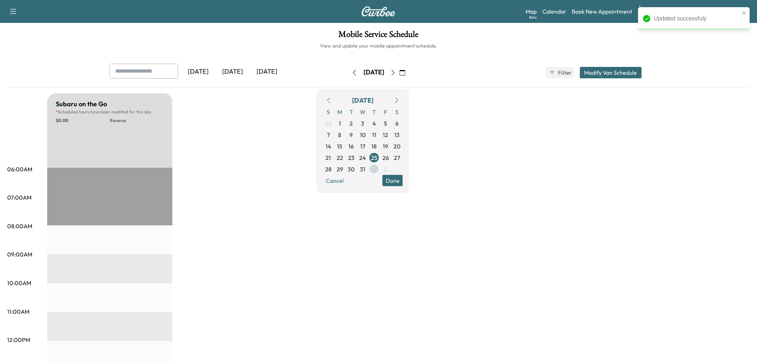
click at [380, 170] on span "1" at bounding box center [374, 168] width 11 height 11
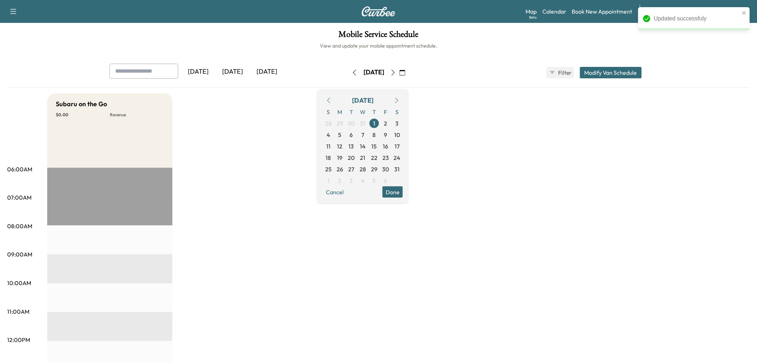
click at [604, 58] on div "Mobile Service Schedule View and update your mobile appointment schedule. Yeste…" at bounding box center [378, 330] width 757 height 614
click at [609, 72] on button "Modify Van Schedule" at bounding box center [611, 72] width 62 height 11
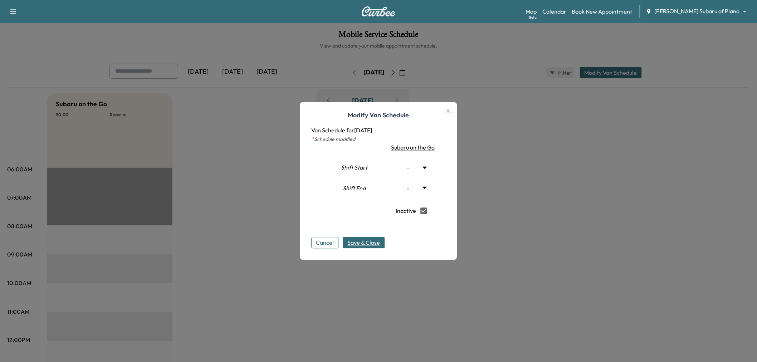
click at [372, 242] on span "Save & Close" at bounding box center [364, 243] width 33 height 9
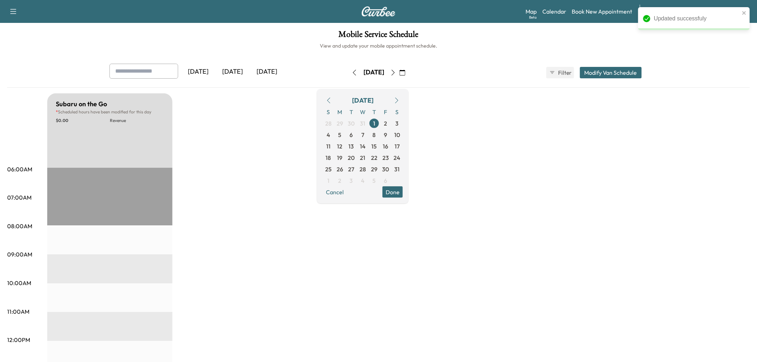
click at [463, 118] on div "Subaru on the Go * Scheduled hours have been modified for this day $ 0.00 Reven…" at bounding box center [398, 361] width 703 height 537
click at [230, 71] on div "[DATE]" at bounding box center [232, 72] width 34 height 16
